Goal: Task Accomplishment & Management: Check status

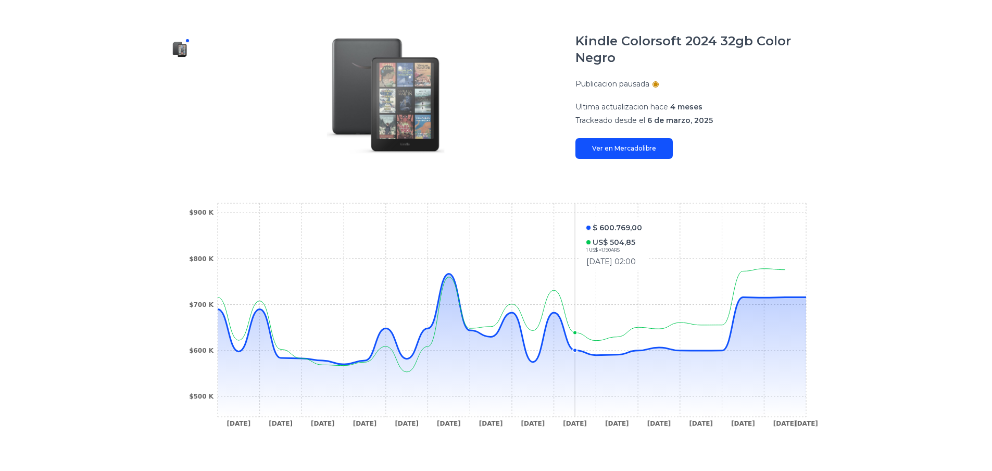
scroll to position [124, 0]
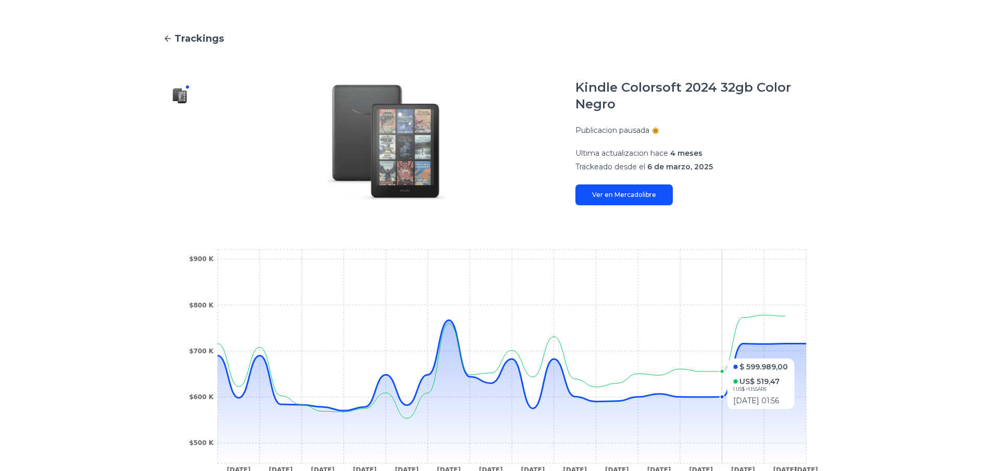
scroll to position [78, 0]
click at [639, 184] on link "Ver en Mercadolibre" at bounding box center [623, 194] width 97 height 21
